Goal: Task Accomplishment & Management: Manage account settings

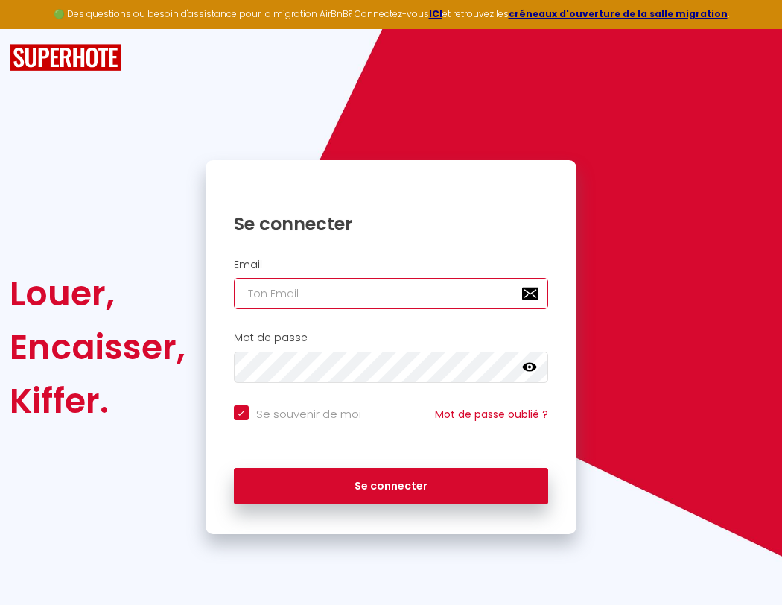
type input "l"
checkbox input "true"
type input "le"
checkbox input "true"
type input "les"
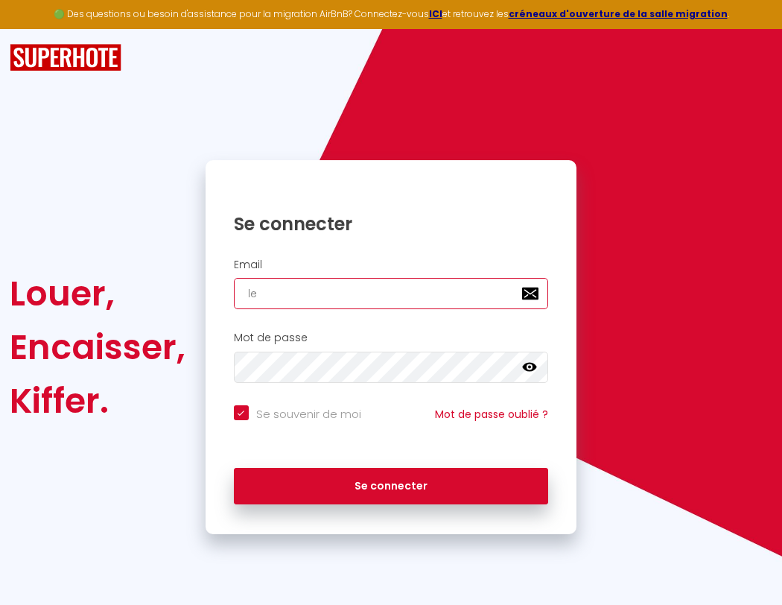
checkbox input "true"
type input "lesp"
checkbox input "true"
type input "lespa"
checkbox input "true"
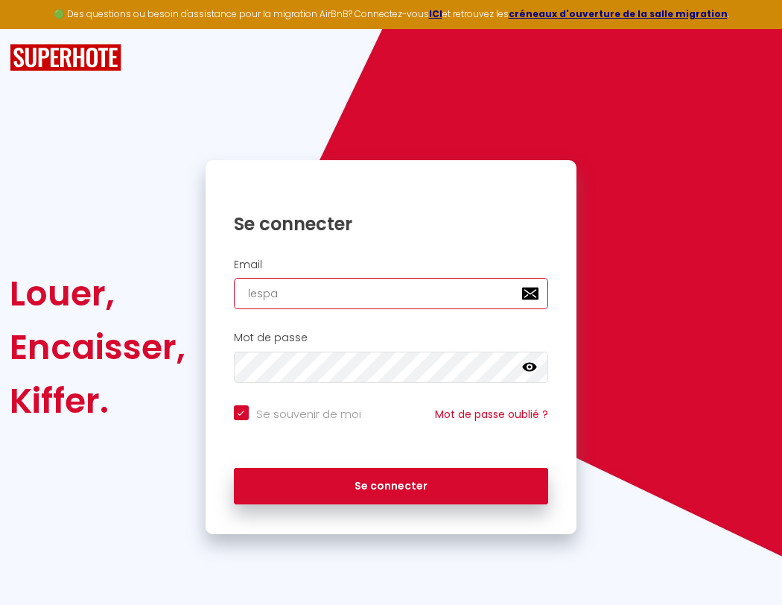
type input "lespac"
checkbox input "true"
type input "lespace"
checkbox input "true"
type input "l"
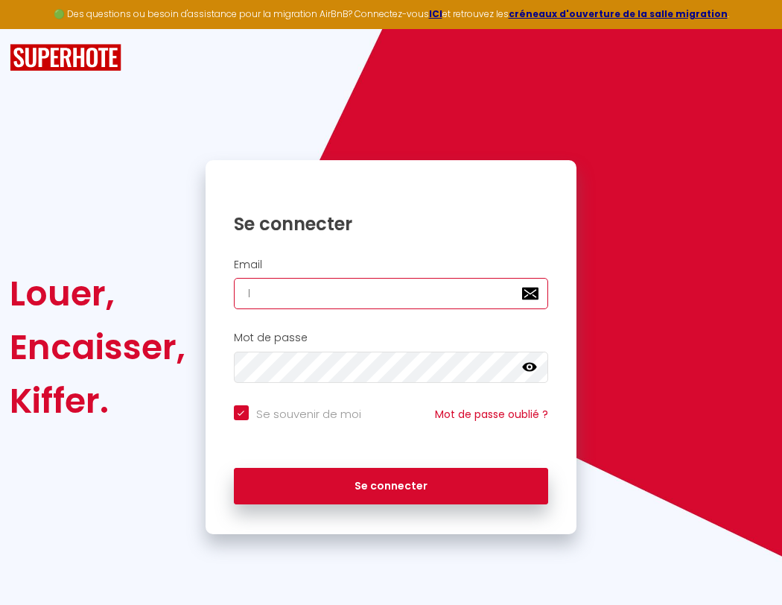
checkbox input "true"
type input "lespaced"
checkbox input "true"
type input "le"
checkbox input "true"
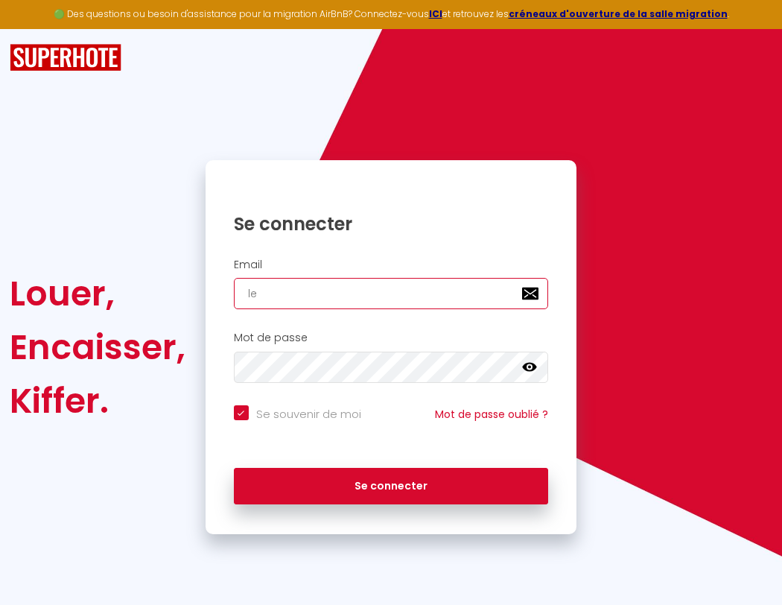
type input "les"
checkbox input "true"
type input "lesp"
checkbox input "true"
type input "lespacedete"
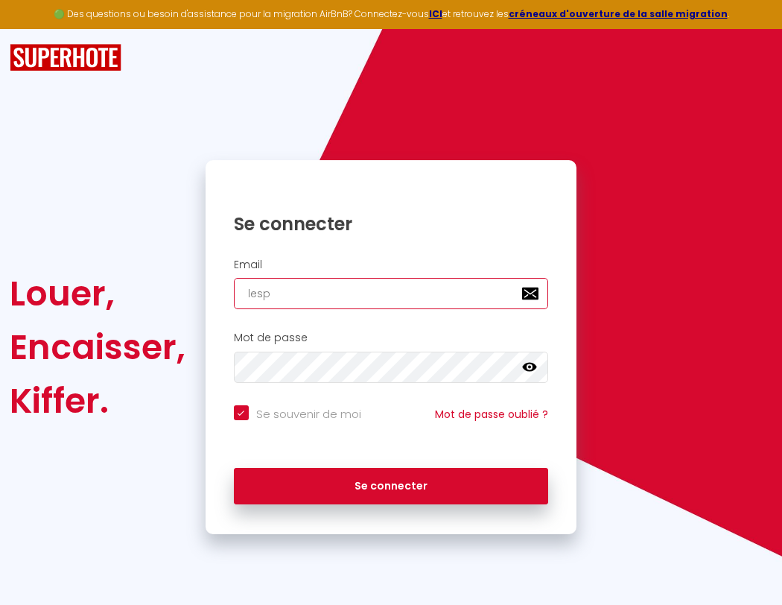
checkbox input "true"
type input "lespa"
checkbox input "true"
type input "lespacedeten"
checkbox input "true"
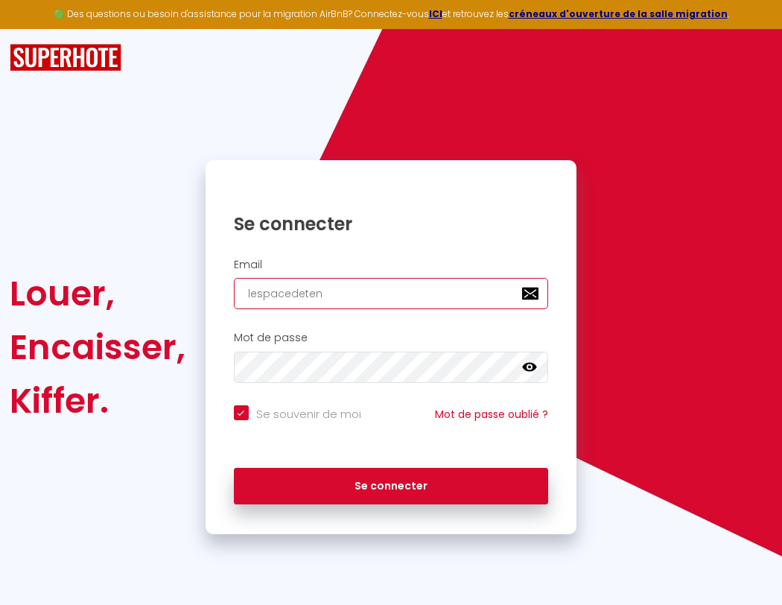
type input "lespac"
checkbox input "true"
type input "l"
checkbox input "true"
type input "lespace"
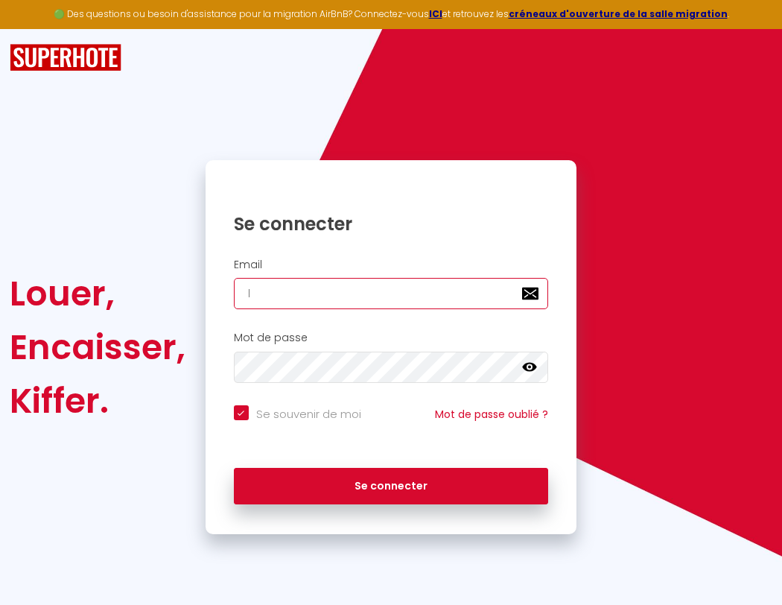
checkbox input "true"
type input "le"
checkbox input "true"
type input "lespaced"
checkbox input "true"
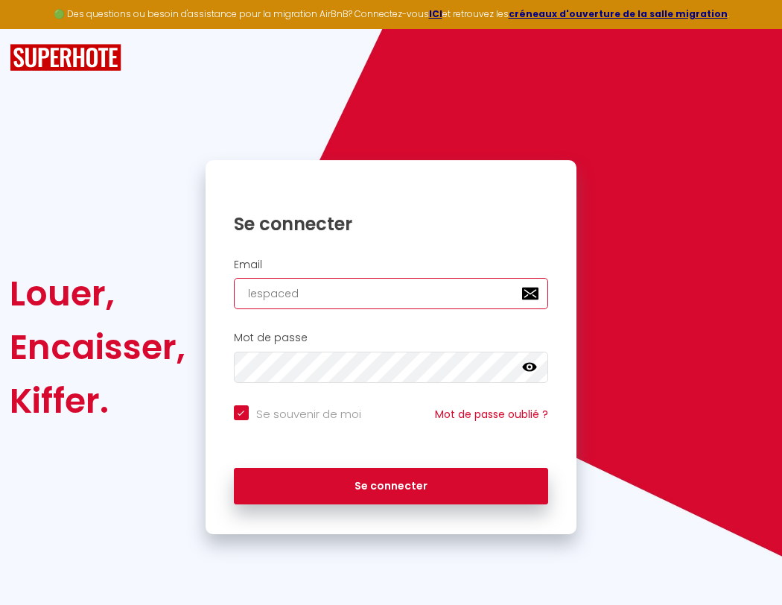
type input "lespacedetente@"
checkbox input "true"
type input "lespacede"
checkbox input "true"
type input "lespacedetente@g"
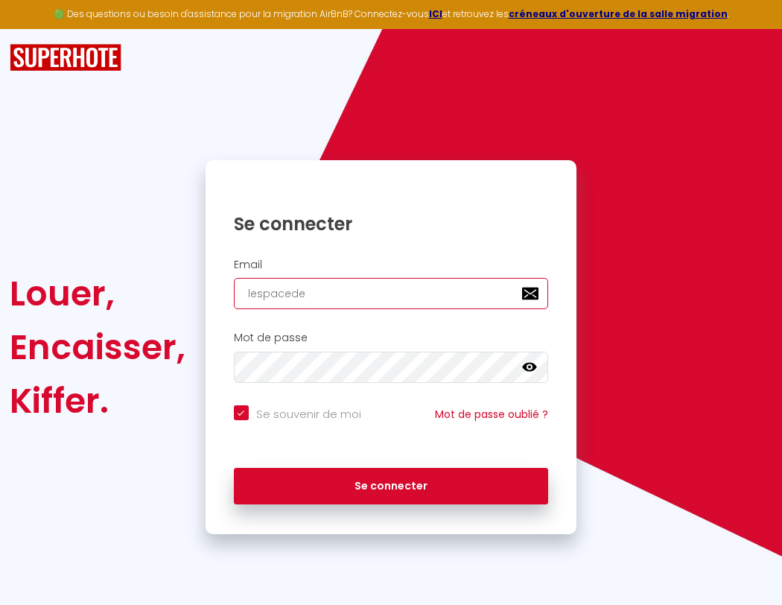
checkbox input "true"
type input "lespacedet"
checkbox input "true"
type input "lespacedetente@gm"
checkbox input "true"
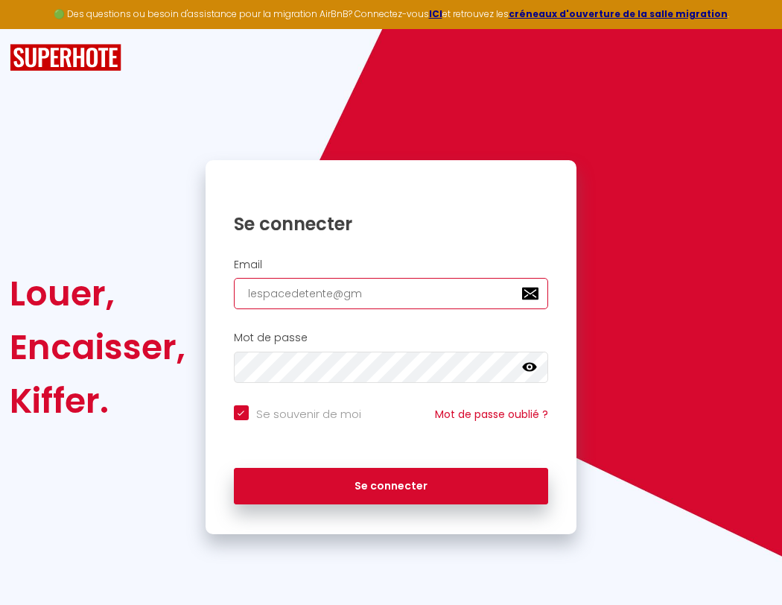
type input "lespacedete"
checkbox input "true"
type input "lespacedetente@gma"
checkbox input "true"
type input "lespacedeten"
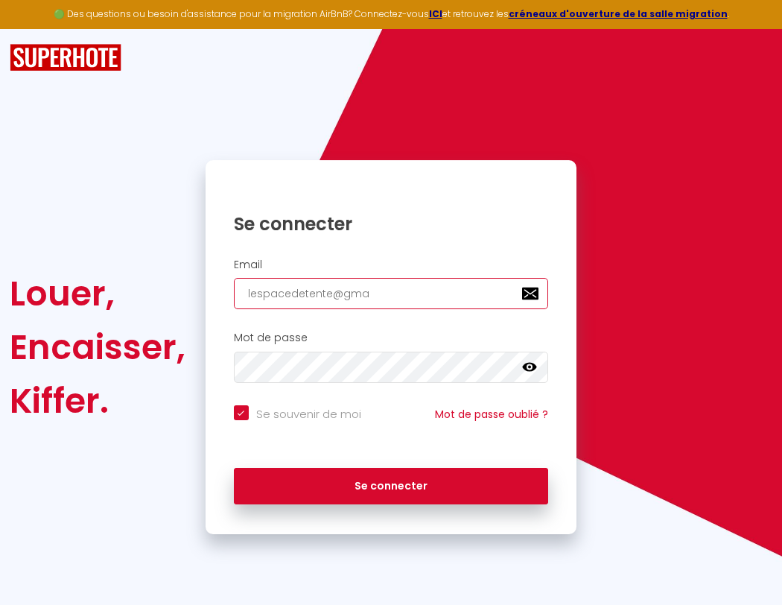
checkbox input "true"
type input "lespacedetente@gmai"
checkbox input "true"
type input "lespacedetent"
checkbox input "true"
